Goal: Check status

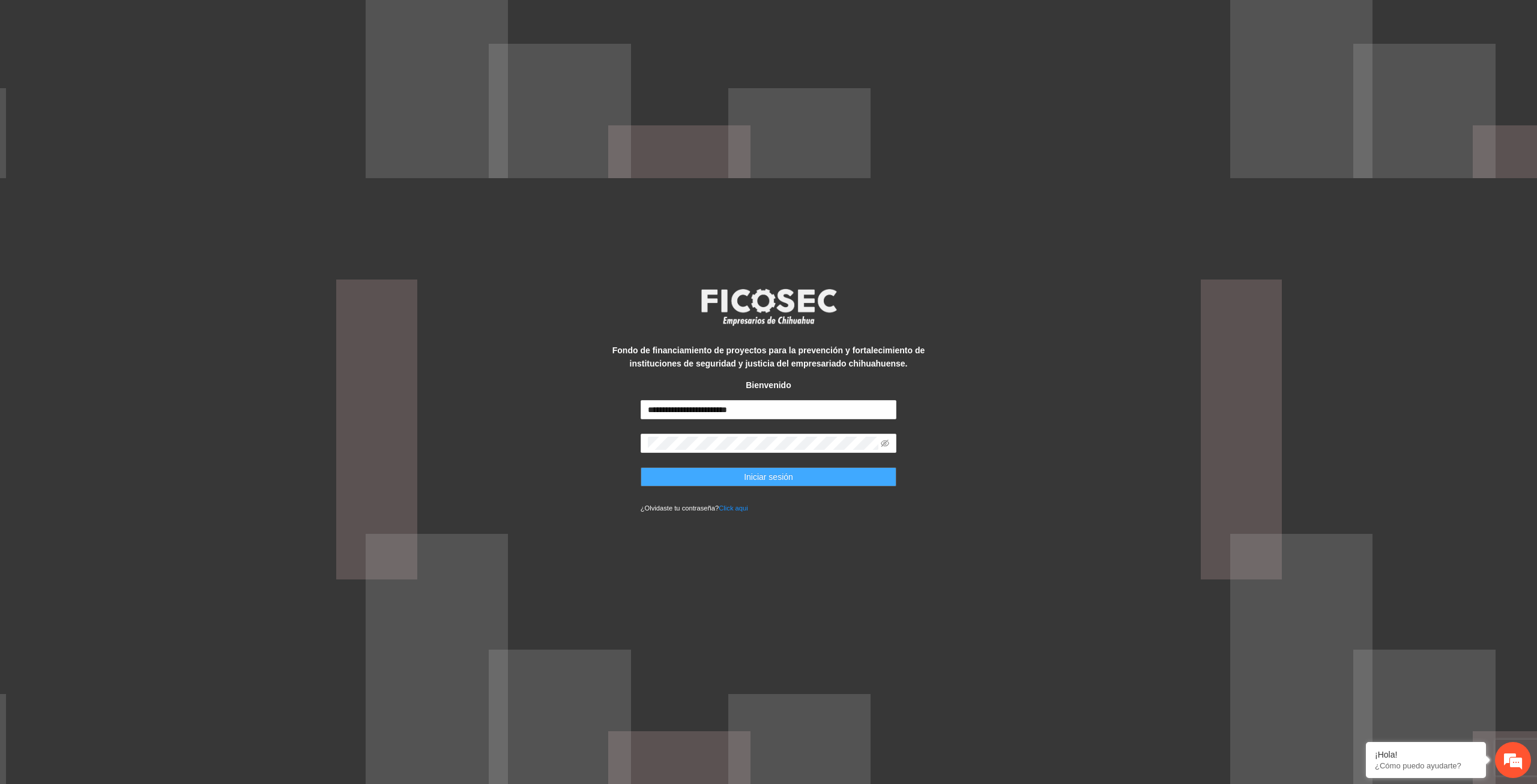
click at [753, 478] on span "Iniciar sesión" at bounding box center [768, 477] width 50 height 13
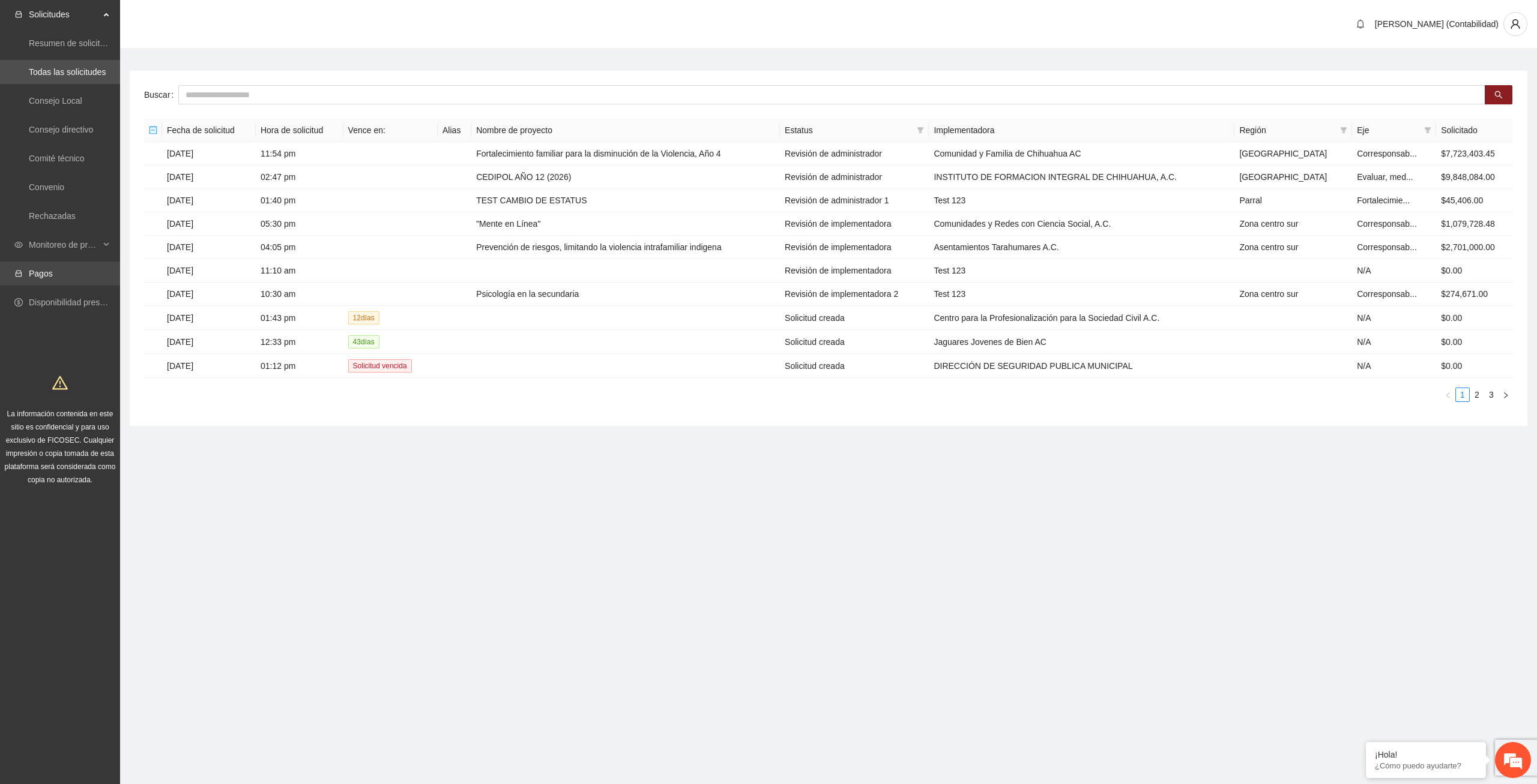
click at [33, 278] on link "Pagos" at bounding box center [41, 274] width 24 height 9
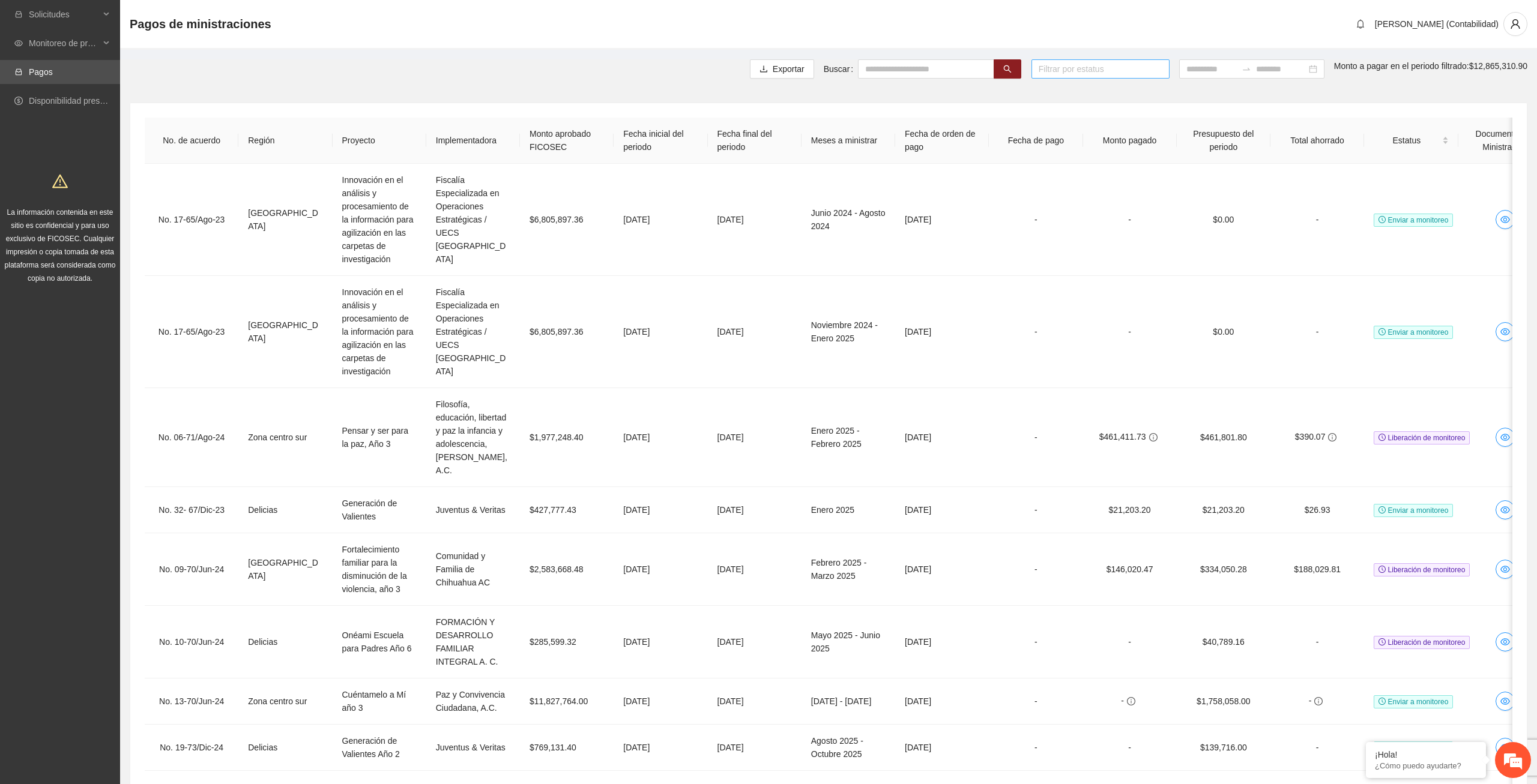
click at [1108, 64] on div at bounding box center [1099, 68] width 132 height 14
click at [1186, 64] on input at bounding box center [1212, 69] width 50 height 13
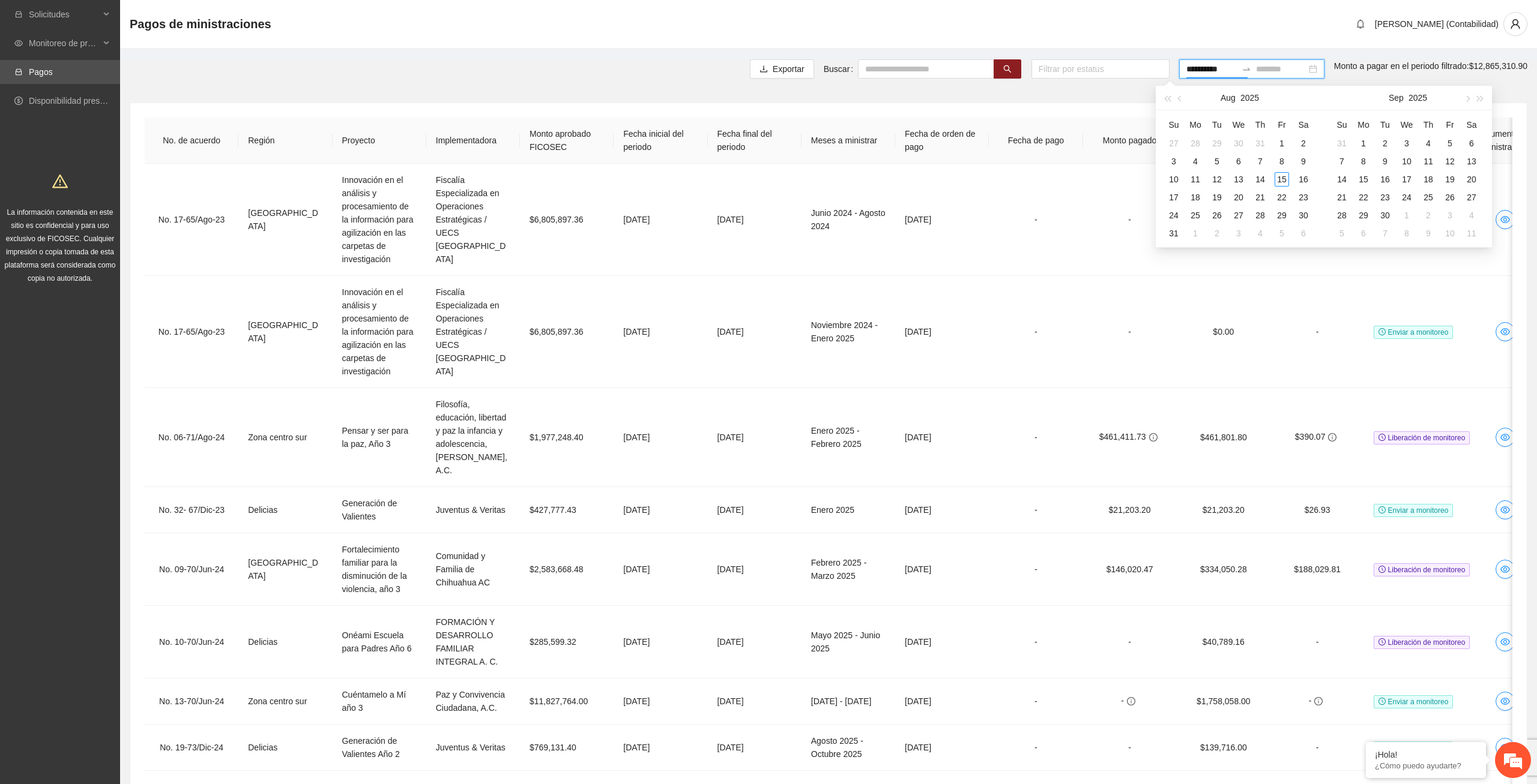
type input "**********"
click at [1281, 142] on div "1" at bounding box center [1281, 143] width 14 height 14
type input "**********"
click at [1171, 229] on div "31" at bounding box center [1173, 233] width 14 height 14
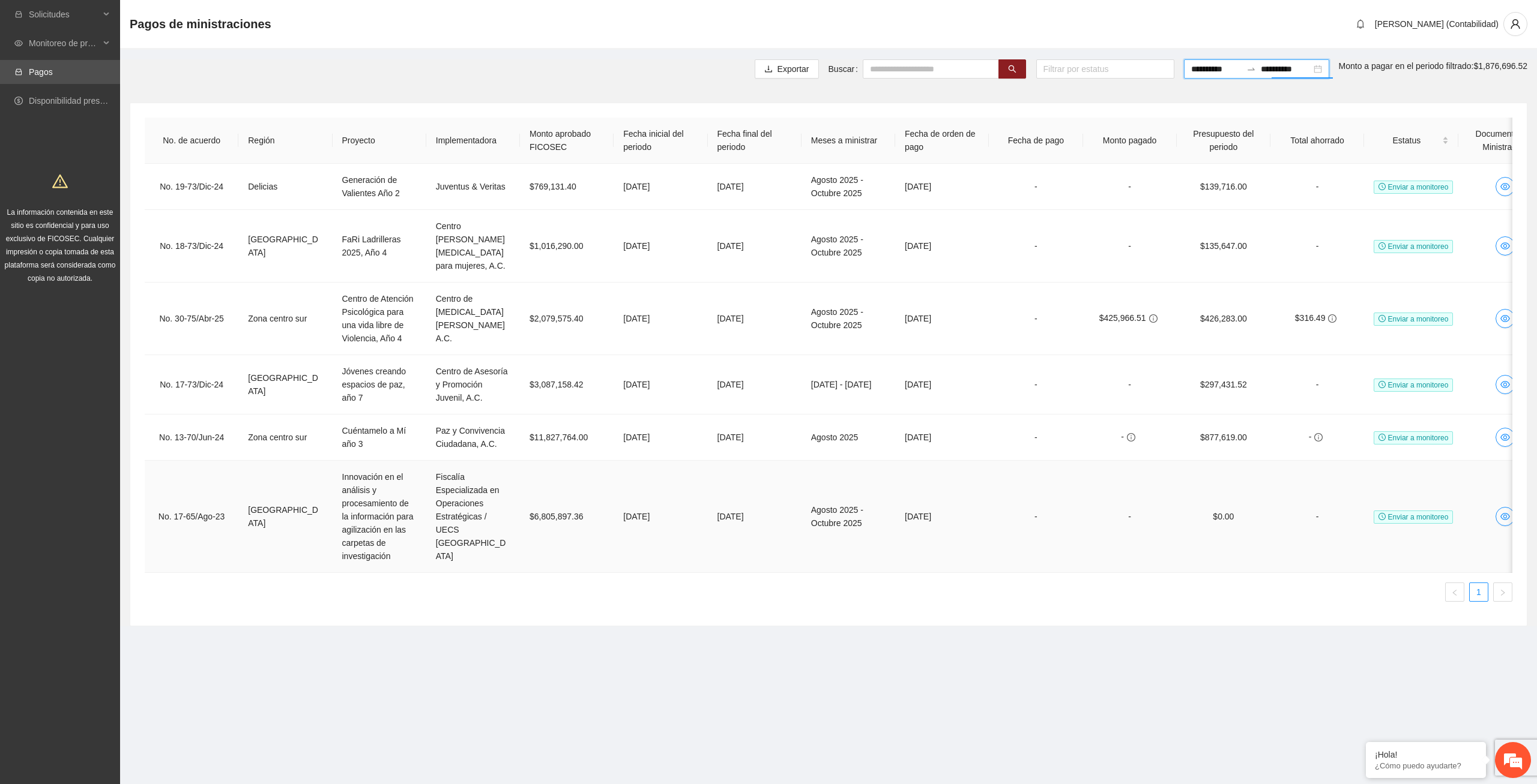
drag, startPoint x: 925, startPoint y: 557, endPoint x: 709, endPoint y: 500, distance: 223.4
click at [709, 500] on div "No. 19-73/Dic-24 Delicias Generación de Valientes Año 2 Juventus & Veritas $769…" at bounding box center [828, 368] width 1368 height 409
click at [1314, 188] on td "-" at bounding box center [1317, 186] width 93 height 46
click at [1223, 189] on td "$139,716.00" at bounding box center [1223, 186] width 93 height 46
click at [1328, 240] on td "-" at bounding box center [1317, 247] width 93 height 73
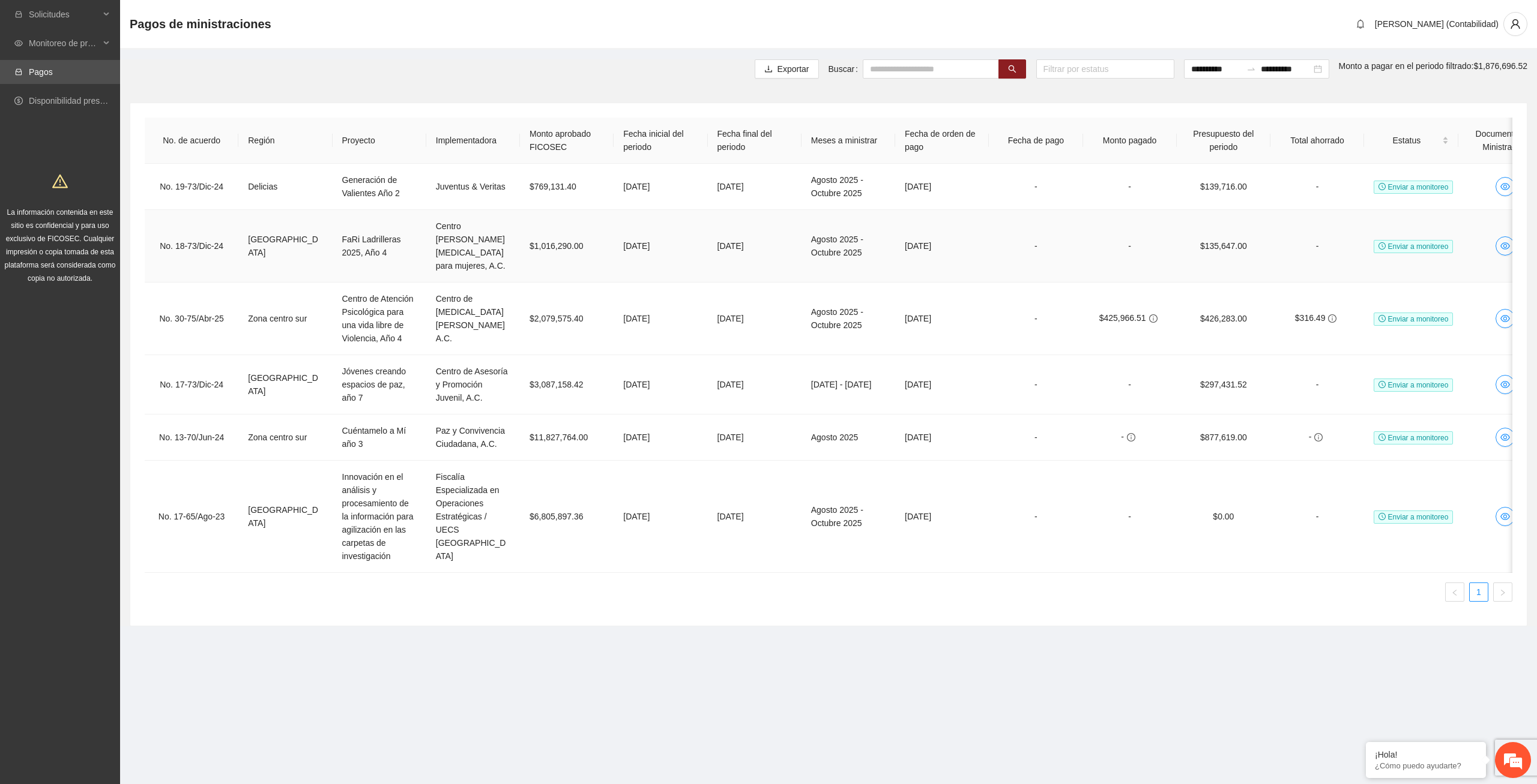
click at [1313, 239] on td "-" at bounding box center [1317, 247] width 93 height 73
click at [1331, 311] on button "button" at bounding box center [1331, 318] width 14 height 14
click at [1107, 367] on td "-" at bounding box center [1129, 385] width 93 height 60
